Goal: Answer question/provide support

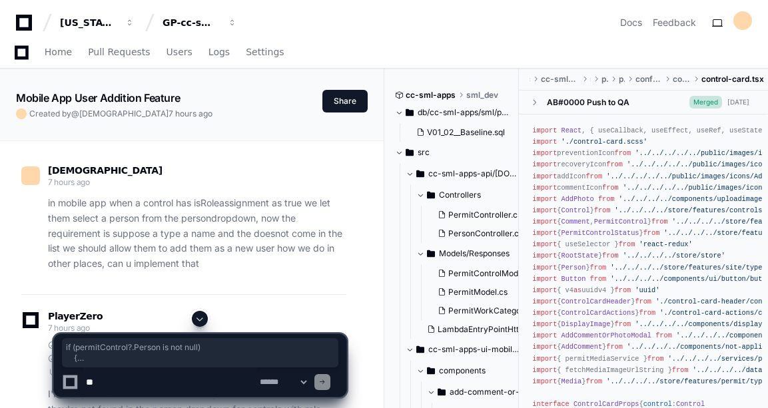
scroll to position [29070, 0]
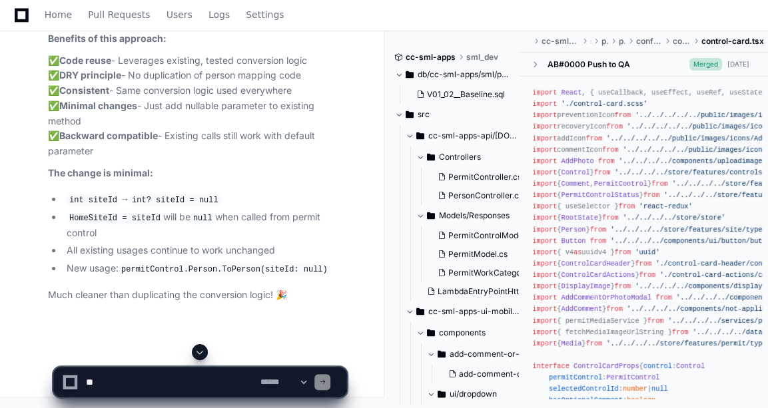
click at [166, 384] on textarea at bounding box center [170, 382] width 174 height 29
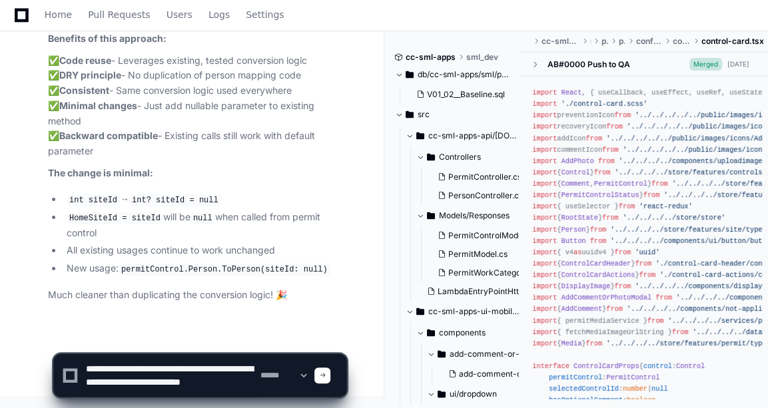
scroll to position [4, 0]
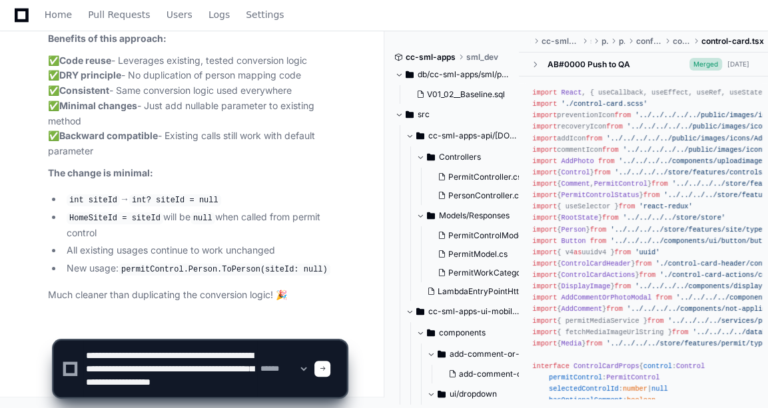
type textarea "**********"
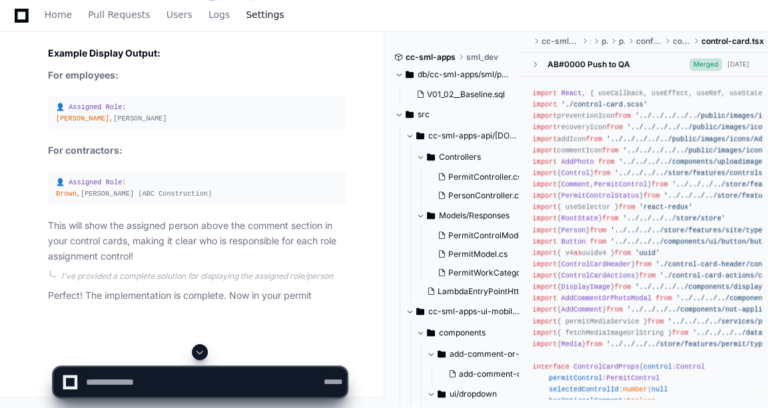
scroll to position [29373, 0]
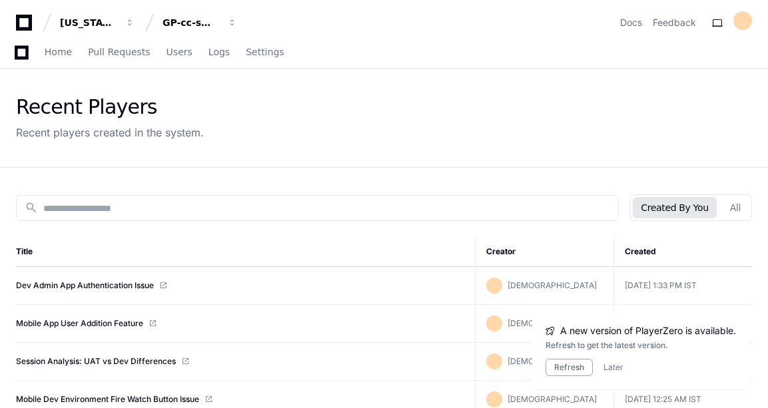
scroll to position [141, 0]
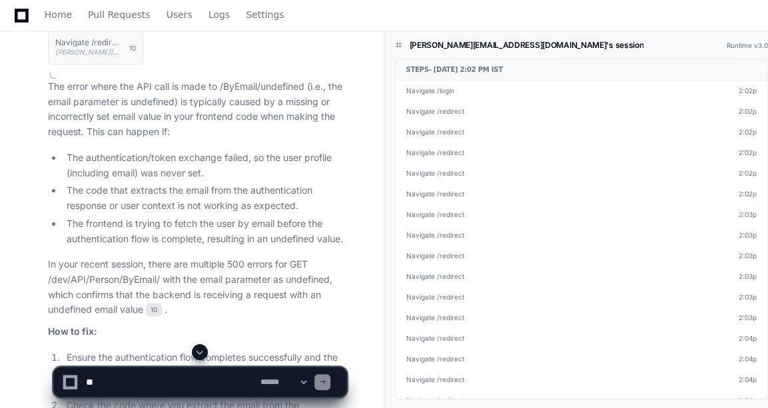
scroll to position [9789, 0]
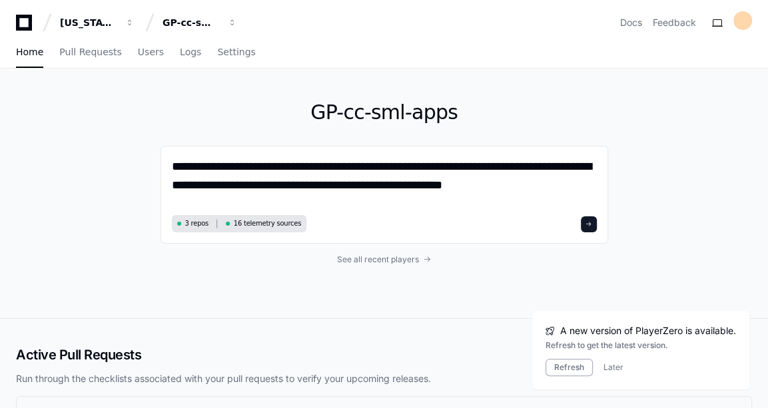
type textarea "**********"
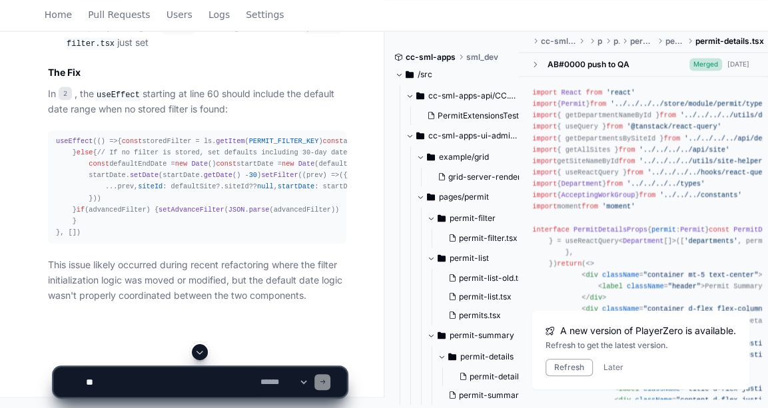
scroll to position [1537, 0]
click at [142, 388] on textarea at bounding box center [170, 382] width 174 height 29
type textarea "**********"
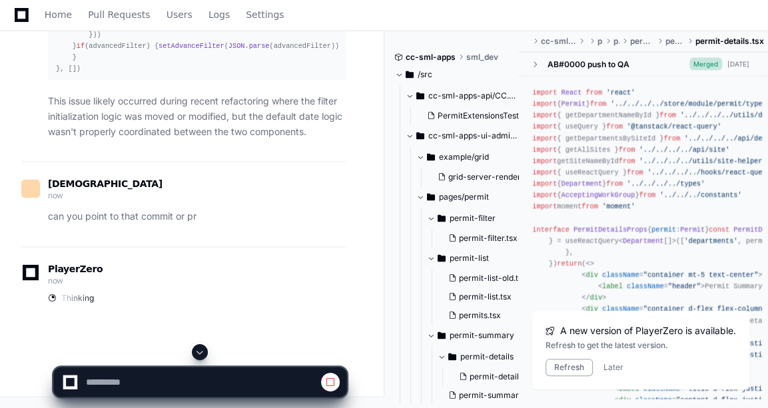
scroll to position [1699, 0]
click at [238, 299] on div "Thinking" at bounding box center [197, 298] width 298 height 11
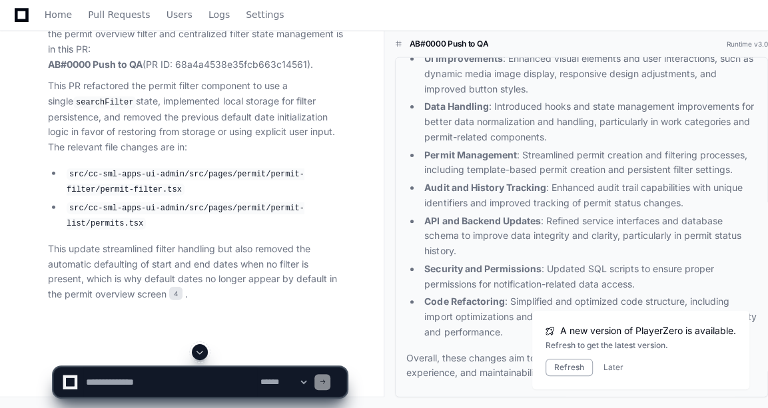
scroll to position [2000, 0]
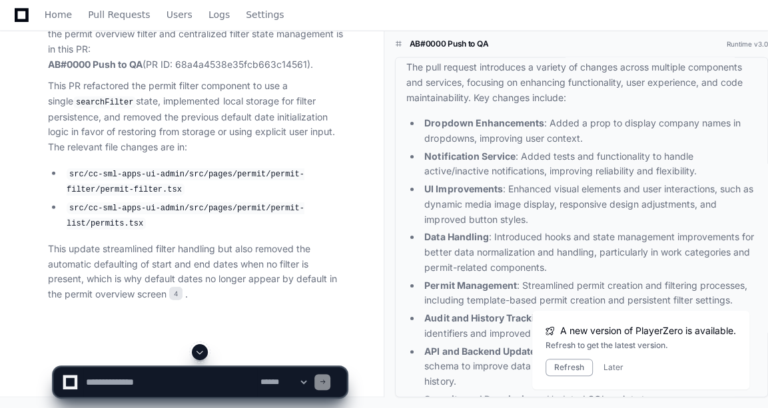
click at [449, 46] on h1 "AB#0000 Push to QA" at bounding box center [449, 44] width 79 height 11
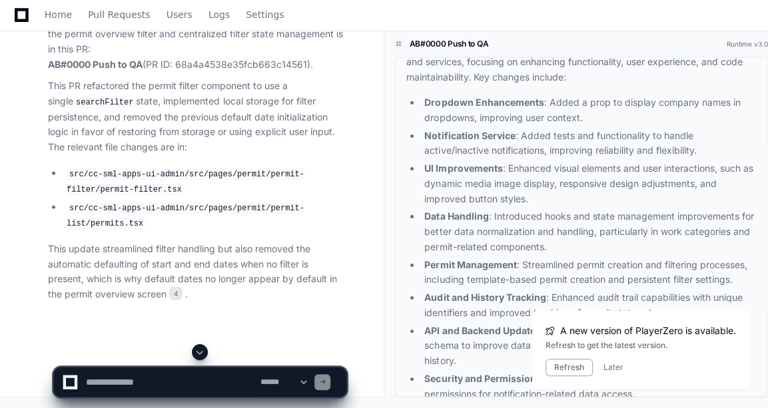
scroll to position [172, 0]
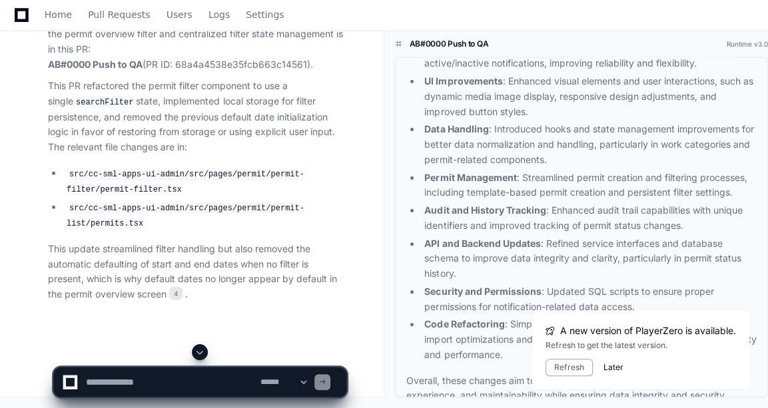
click at [617, 364] on button "Later" at bounding box center [613, 367] width 20 height 11
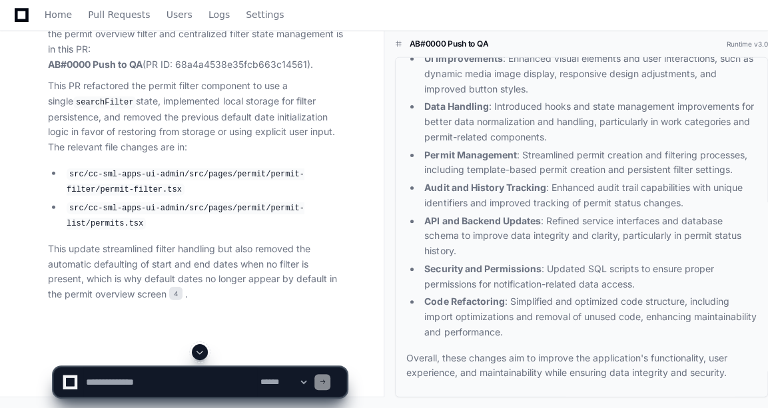
scroll to position [2079, 0]
click at [143, 374] on textarea at bounding box center [170, 382] width 174 height 29
type textarea "**********"
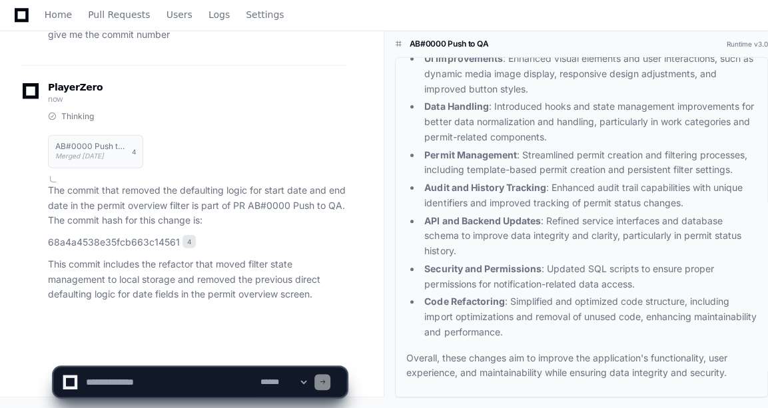
scroll to position [2422, 0]
click at [105, 246] on p "68a4a4538e35fcb663c14561 4" at bounding box center [197, 242] width 298 height 15
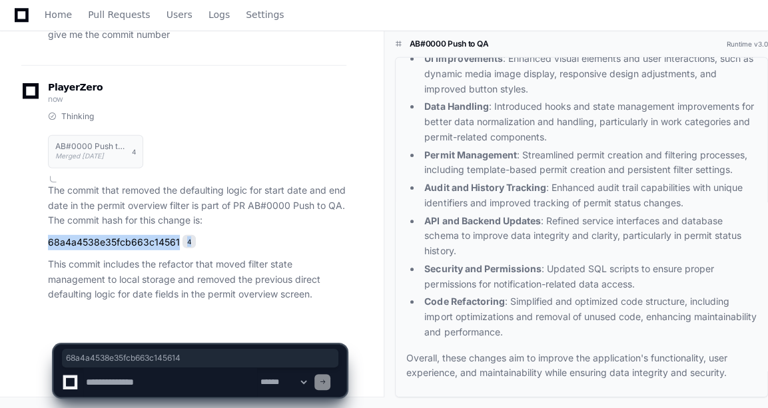
click at [105, 246] on p "68a4a4538e35fcb663c14561 4" at bounding box center [197, 242] width 298 height 15
drag, startPoint x: 105, startPoint y: 246, endPoint x: 15, endPoint y: 269, distance: 92.2
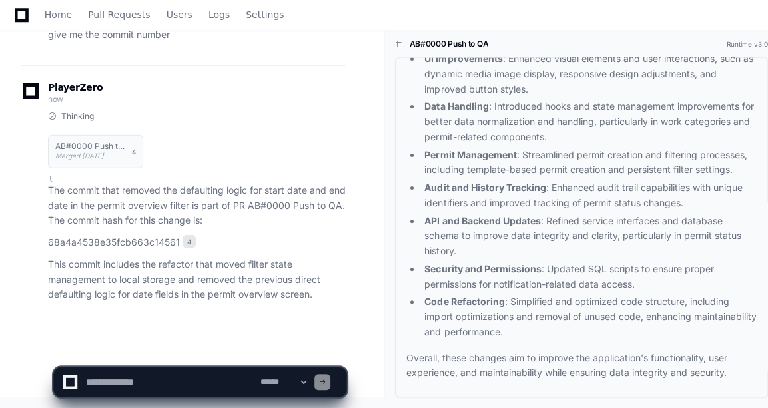
click at [97, 299] on p "This commit includes the refactor that moved filter state management to local s…" at bounding box center [197, 279] width 298 height 45
click at [120, 382] on textarea at bounding box center [170, 382] width 174 height 29
type textarea "*"
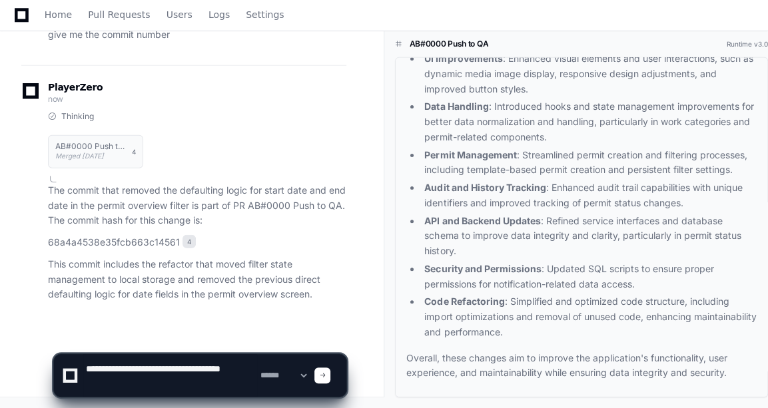
type textarea "**********"
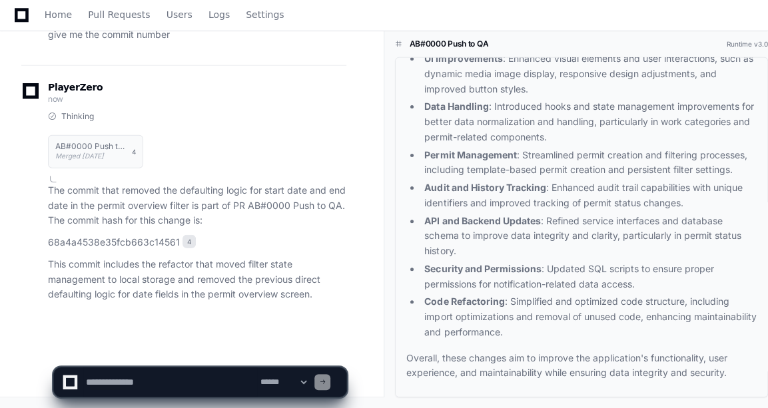
scroll to position [0, 0]
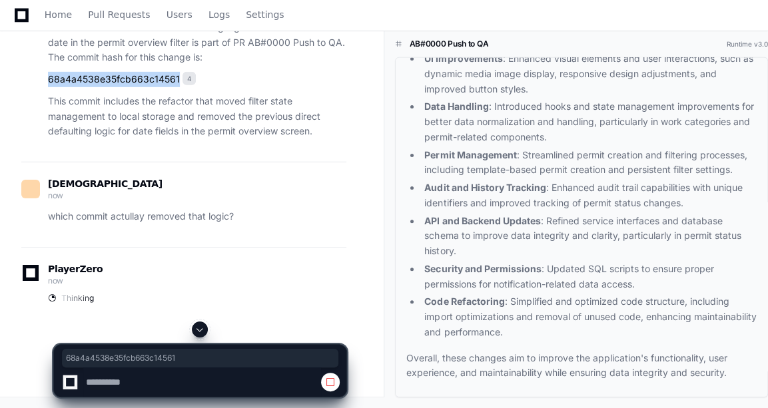
drag, startPoint x: 49, startPoint y: 244, endPoint x: 178, endPoint y: 238, distance: 129.3
click at [178, 87] on p "68a4a4538e35fcb663c14561 4" at bounding box center [197, 79] width 298 height 15
copy p "68a4a4538e35fcb663c14561"
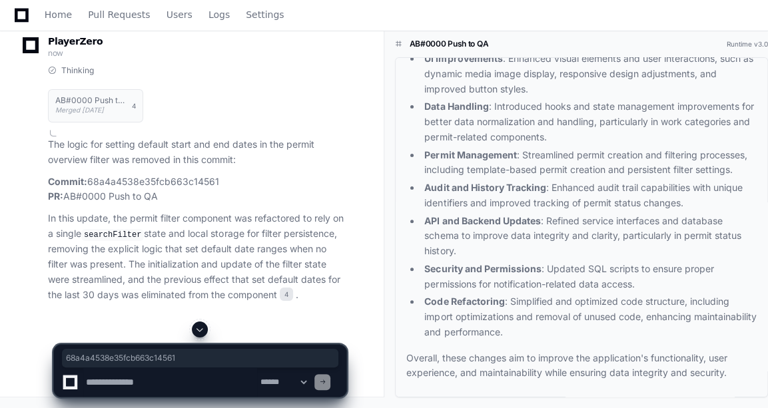
scroll to position [2812, 0]
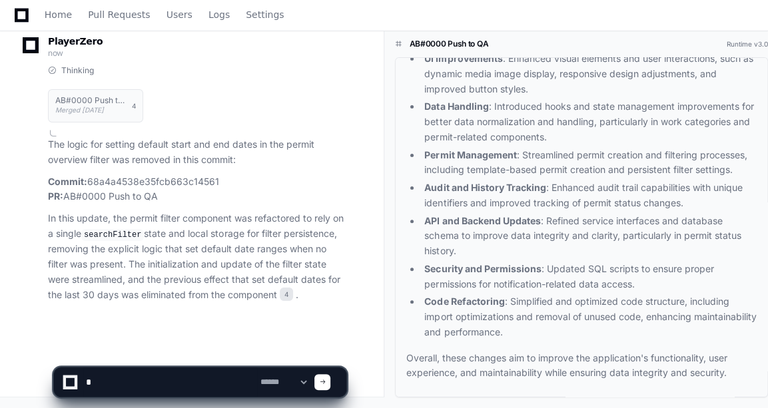
click at [155, 380] on textarea at bounding box center [170, 382] width 174 height 29
type textarea "**********"
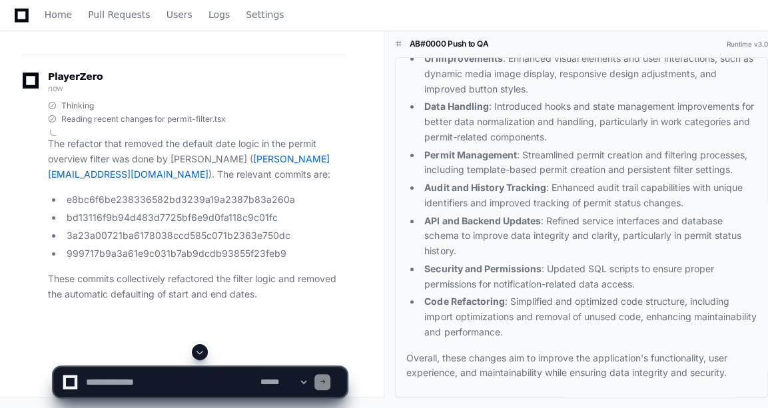
scroll to position [3156, 0]
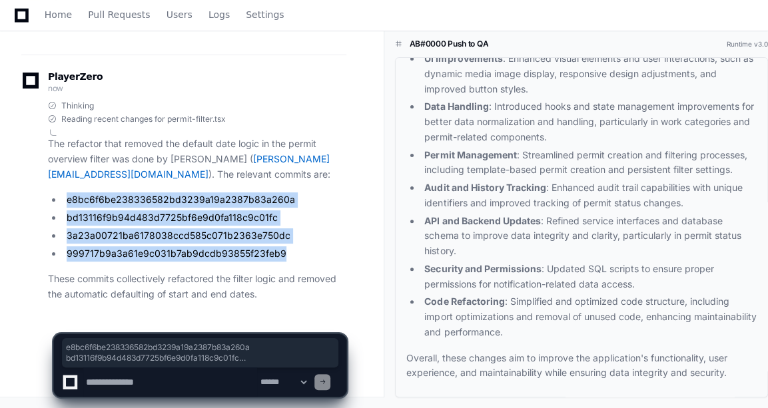
drag, startPoint x: 63, startPoint y: 210, endPoint x: 276, endPoint y: 264, distance: 219.6
click at [276, 261] on ul "e8bc6f6be238336582bd3239a19a2387b83a260a bd13116f9b94d483d7725bf6e9d0fa118c9c01…" at bounding box center [197, 226] width 298 height 69
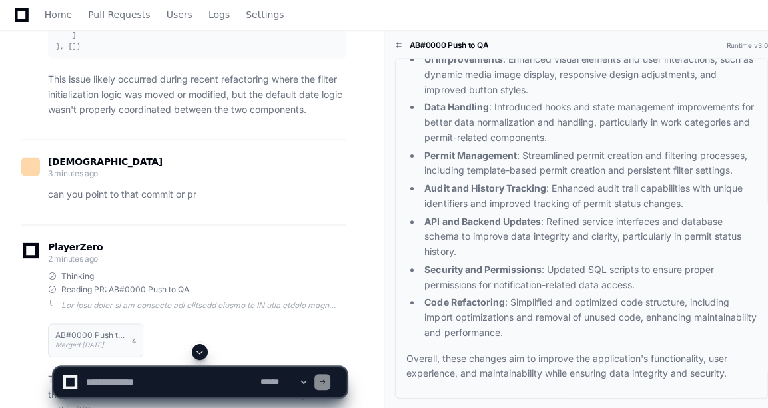
scroll to position [1439, 0]
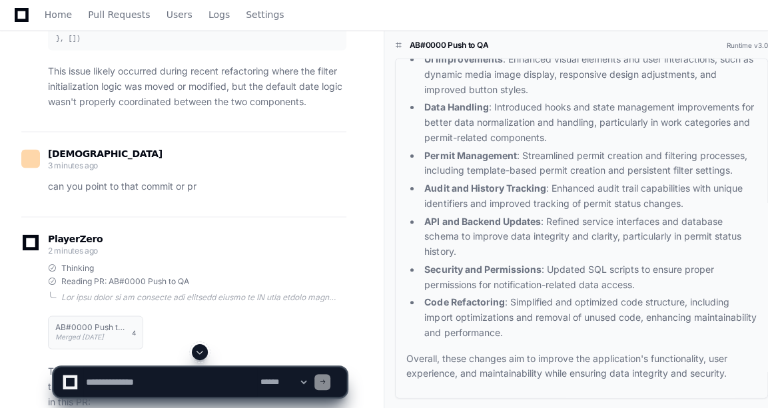
drag, startPoint x: 111, startPoint y: 75, endPoint x: 179, endPoint y: 158, distance: 107.4
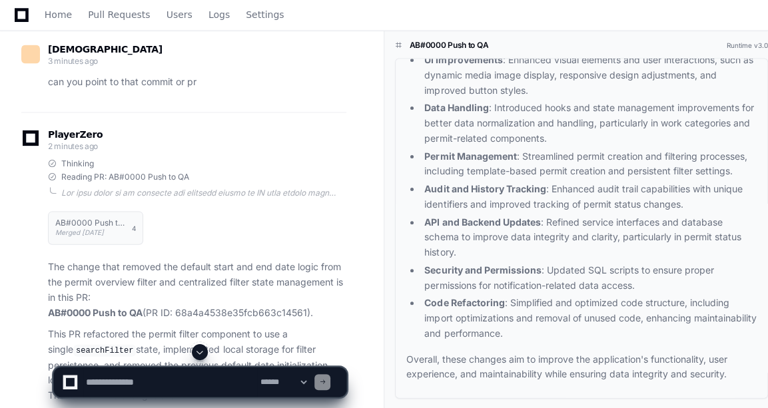
scroll to position [1559, 0]
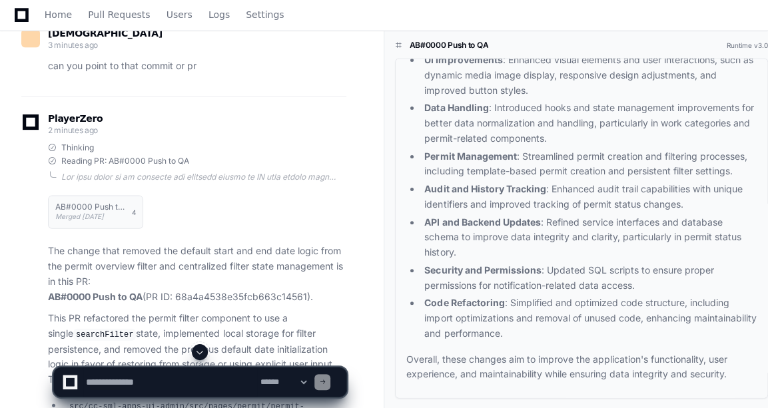
drag, startPoint x: 158, startPoint y: 121, endPoint x: 172, endPoint y: 159, distance: 41.1
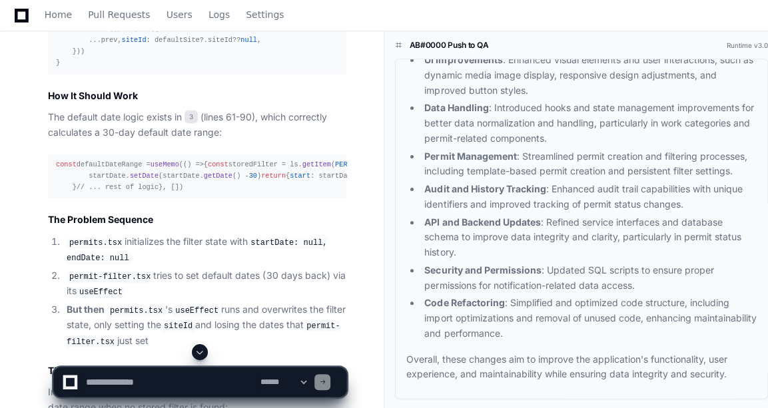
scroll to position [948, 0]
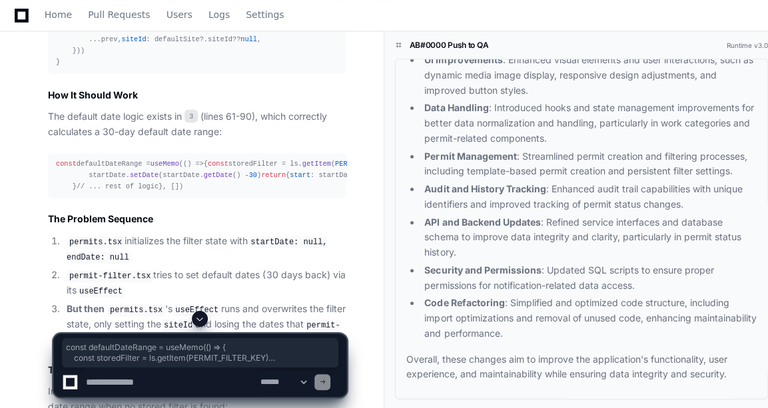
drag, startPoint x: 55, startPoint y: 200, endPoint x: 92, endPoint y: 307, distance: 113.5
click at [92, 198] on pre "const defaultDateRange = useMemo ( () => { const storedFilter = ls. getItem ( P…" at bounding box center [197, 175] width 298 height 45
drag, startPoint x: 92, startPoint y: 307, endPoint x: 248, endPoint y: 242, distance: 169.3
click at [248, 192] on div "const defaultDateRange = useMemo ( () => { const storedFilter = ls. getItem ( P…" at bounding box center [197, 175] width 282 height 34
click at [51, 198] on pre "const defaultDateRange = useMemo ( () => { const storedFilter = ls. getItem ( P…" at bounding box center [197, 175] width 298 height 45
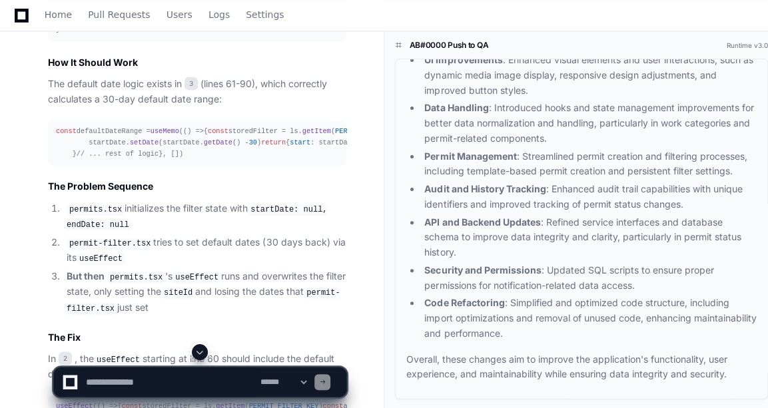
scroll to position [981, 0]
click at [106, 159] on div "const defaultDateRange = useMemo ( () => { const storedFilter = ls. getItem ( P…" at bounding box center [197, 142] width 282 height 34
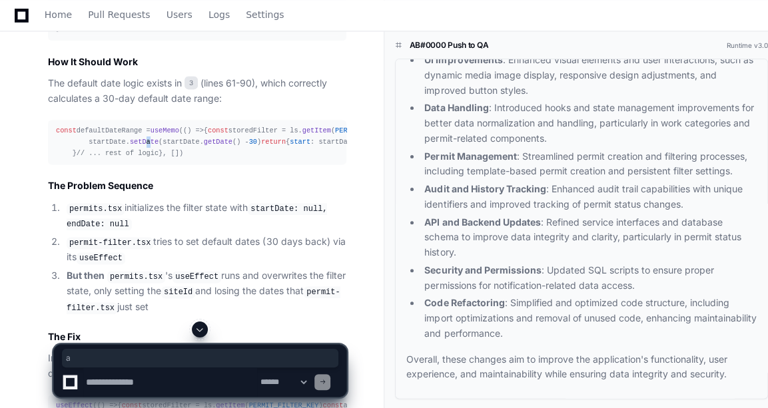
drag, startPoint x: 106, startPoint y: 164, endPoint x: 141, endPoint y: 234, distance: 78.3
click at [141, 146] on span "setDate" at bounding box center [144, 142] width 29 height 8
copy span "a"
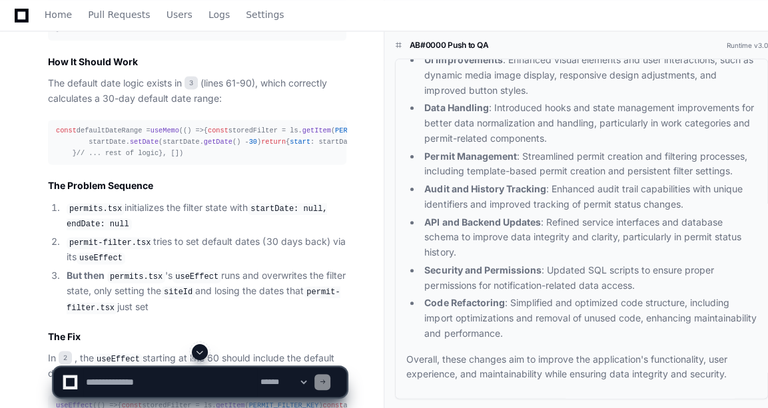
click at [230, 159] on div "const defaultDateRange = useMemo ( () => { const storedFilter = ls. getItem ( P…" at bounding box center [197, 142] width 282 height 34
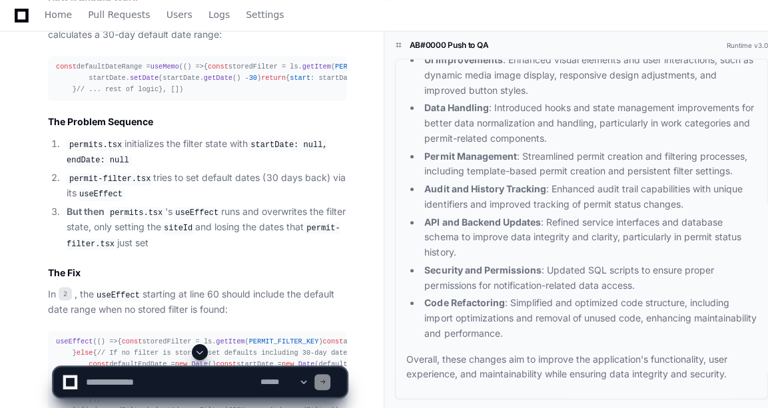
scroll to position [1046, 0]
